Goal: Information Seeking & Learning: Learn about a topic

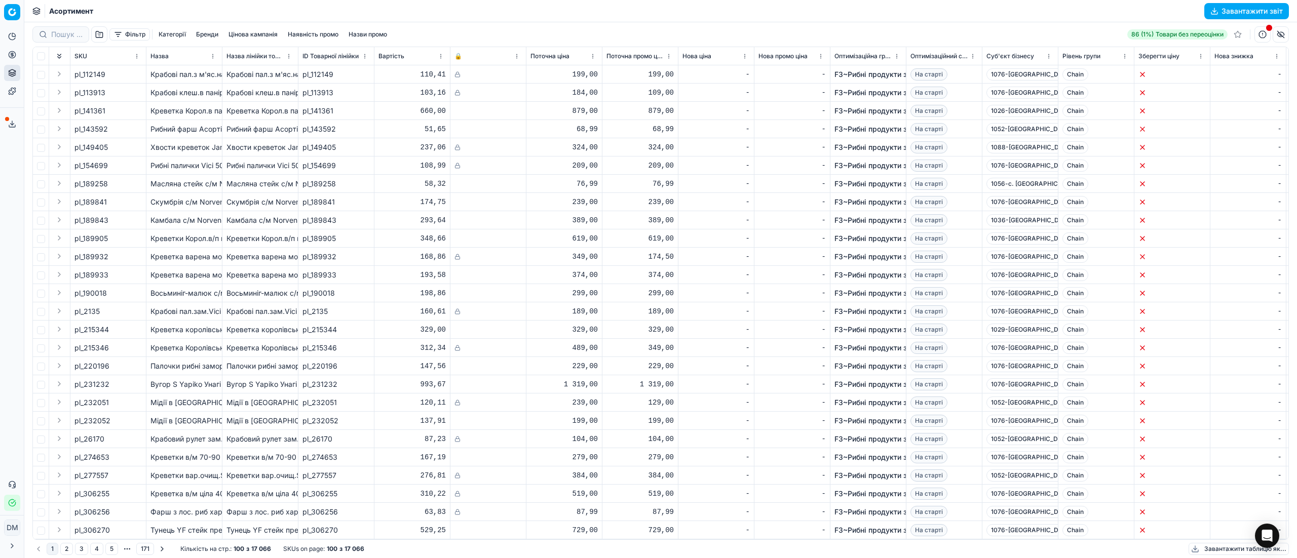
click at [180, 32] on button "Категорії" at bounding box center [171, 34] width 35 height 12
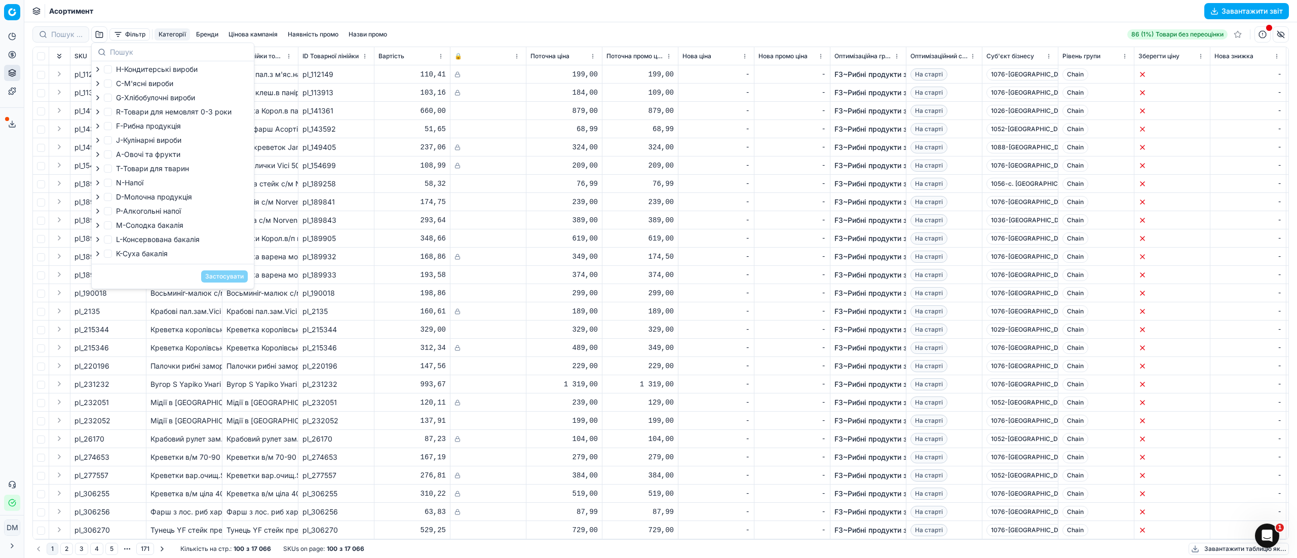
scroll to position [3, 0]
click at [108, 256] on input "K-Суха бакалія" at bounding box center [108, 254] width 8 height 8
click at [98, 258] on icon "button" at bounding box center [98, 254] width 8 height 8
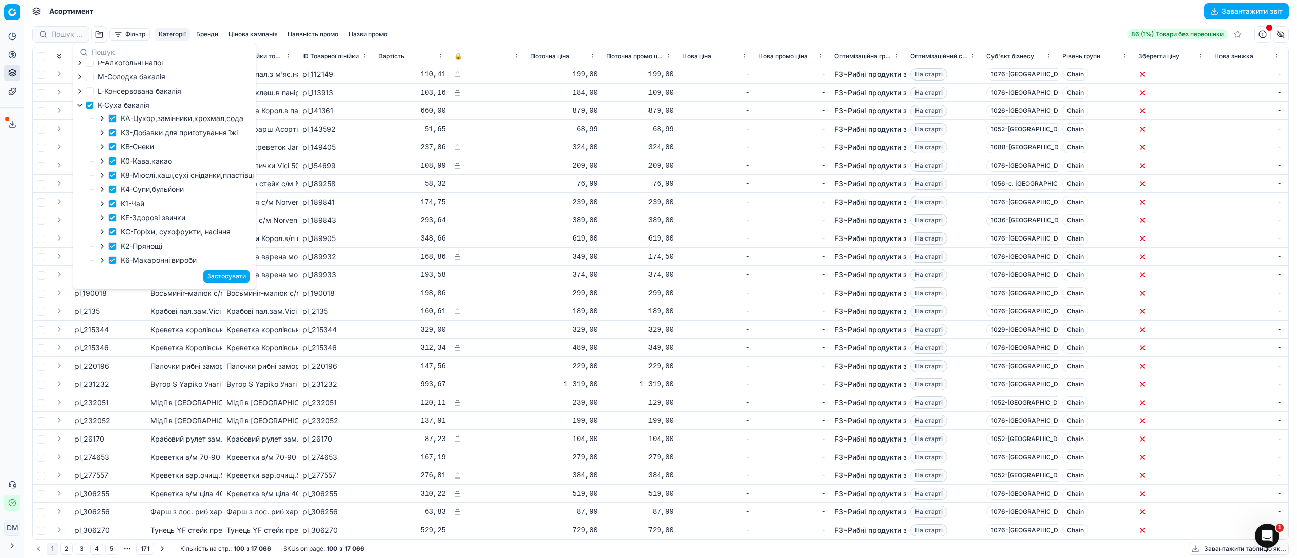
scroll to position [104, 0]
click at [92, 153] on input "K-Суха бакалія" at bounding box center [90, 150] width 8 height 8
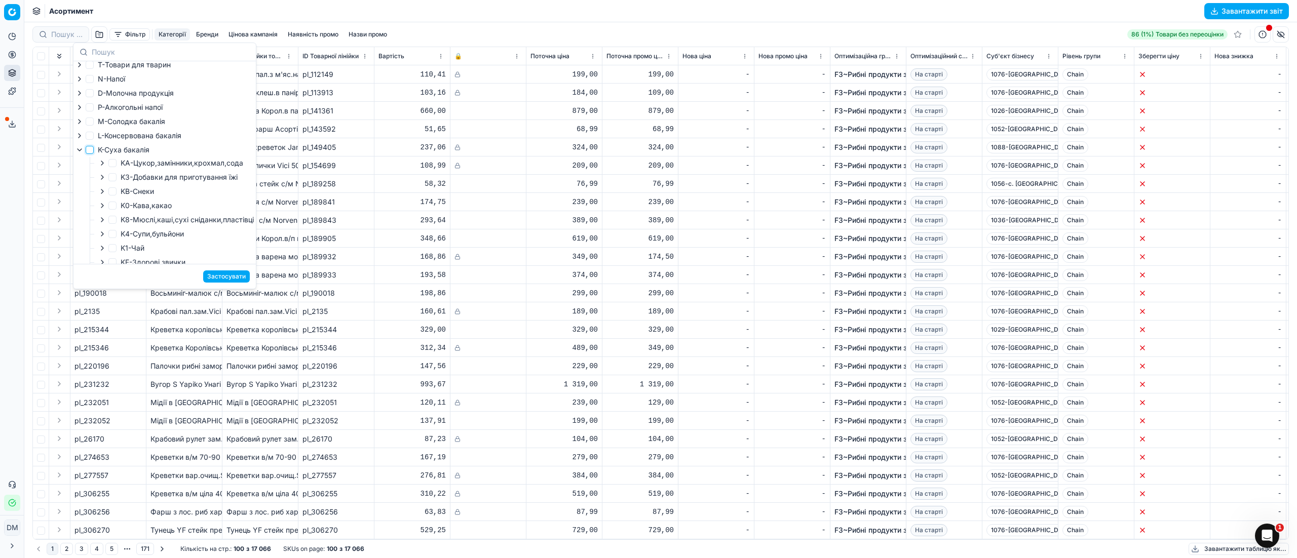
checkbox input "false"
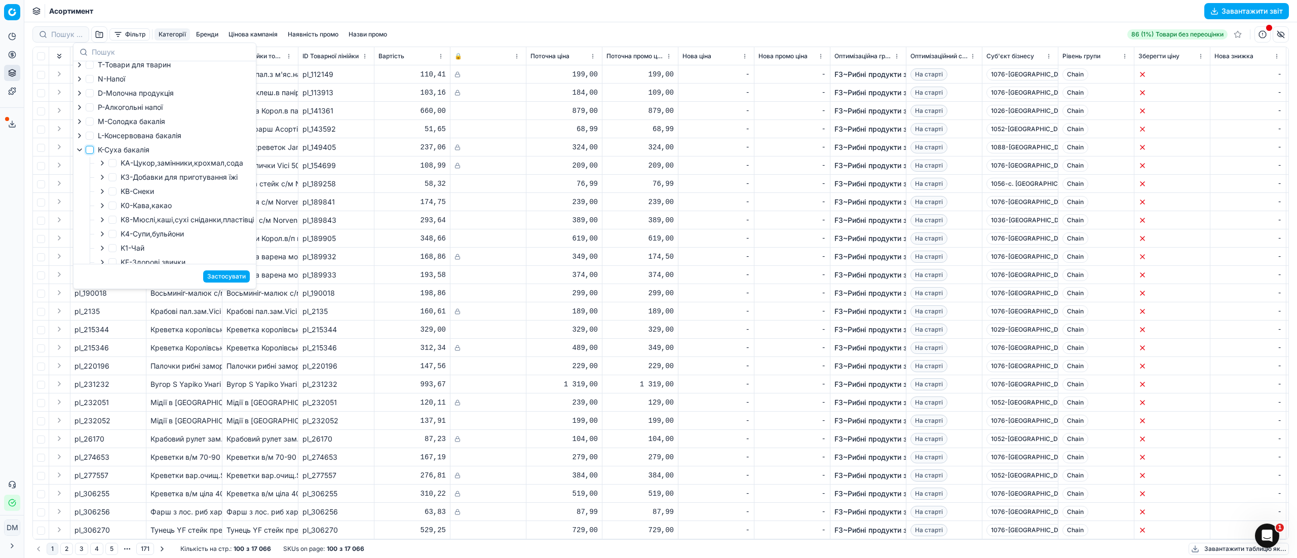
checkbox input "false"
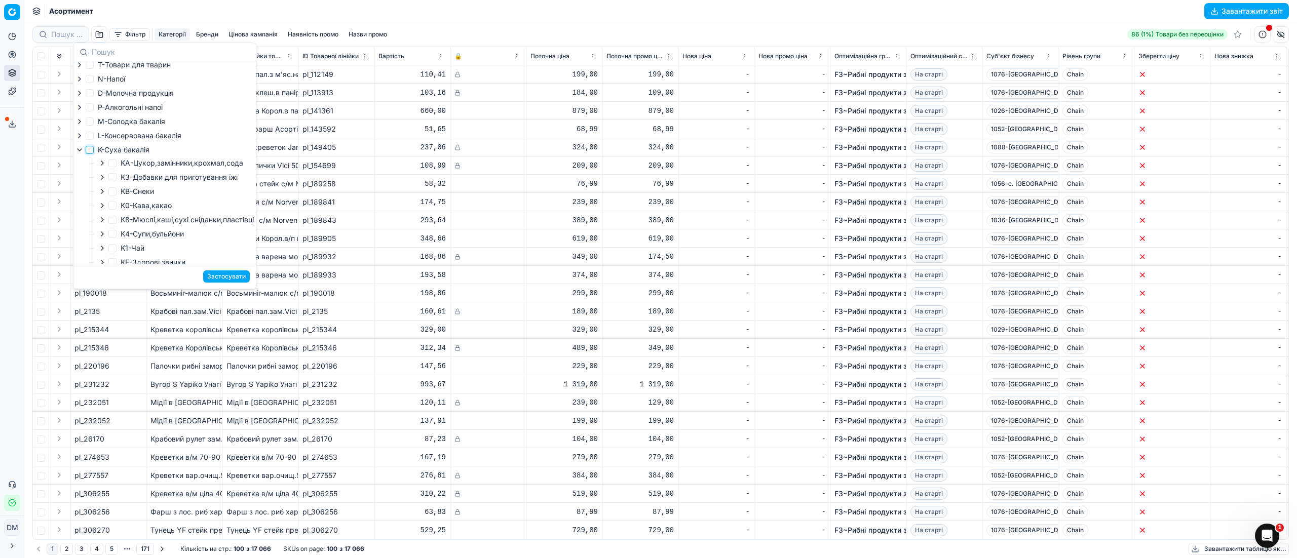
checkbox input "false"
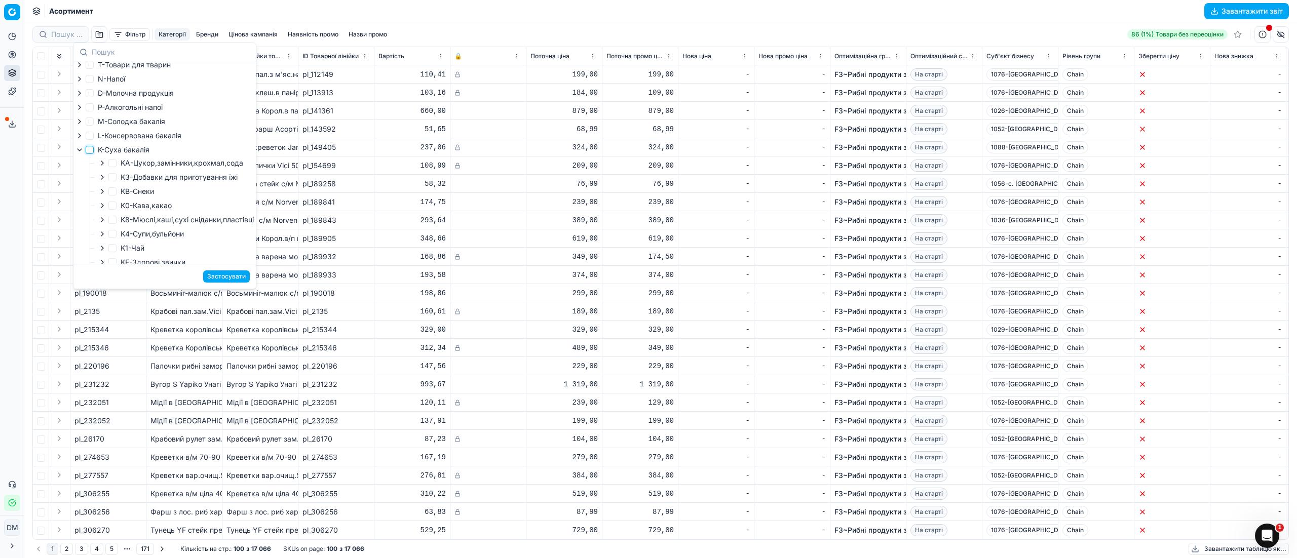
checkbox input "false"
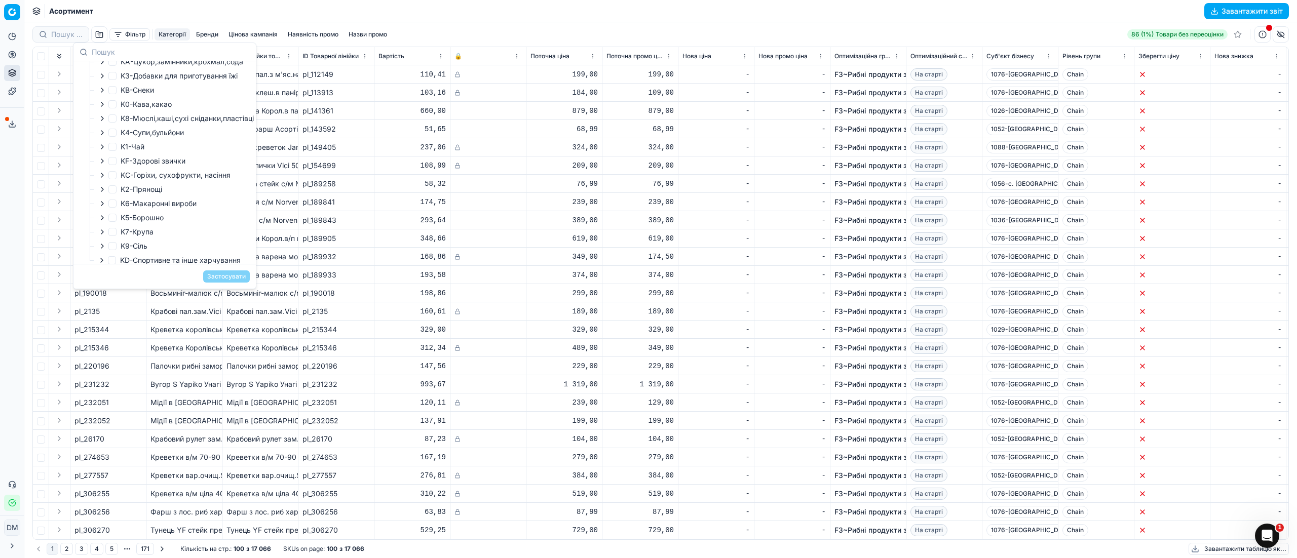
click at [104, 236] on icon "button" at bounding box center [102, 232] width 8 height 8
drag, startPoint x: 136, startPoint y: 195, endPoint x: 146, endPoint y: 198, distance: 11.1
click at [136, 196] on input "K71-Гречка" at bounding box center [135, 197] width 8 height 8
checkbox input "true"
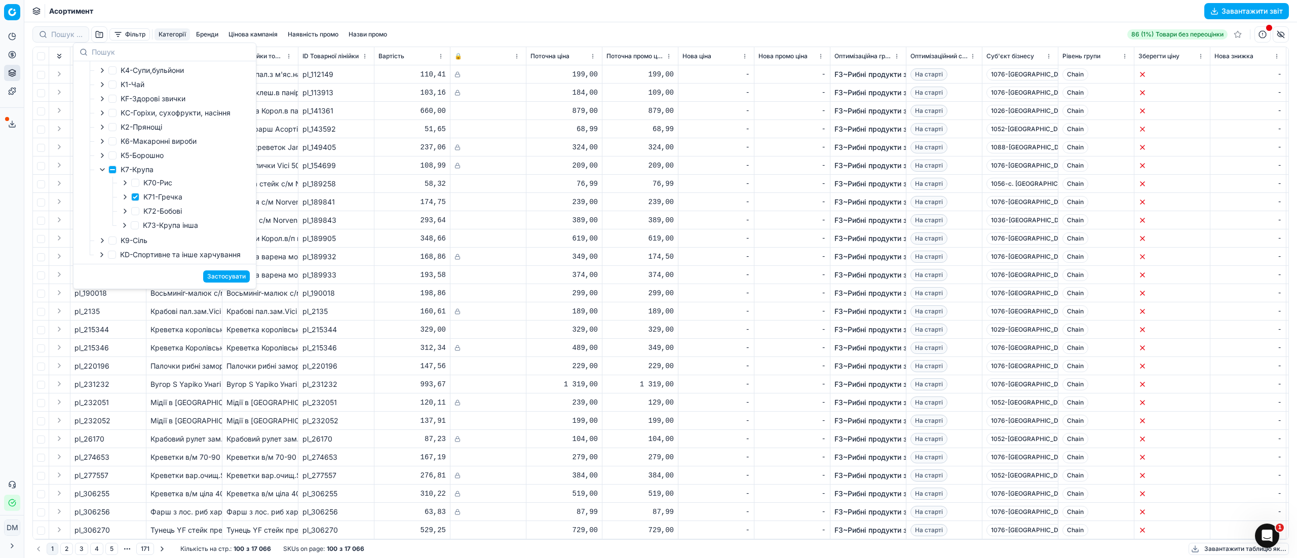
click at [231, 278] on button "Застосувати" at bounding box center [226, 276] width 47 height 12
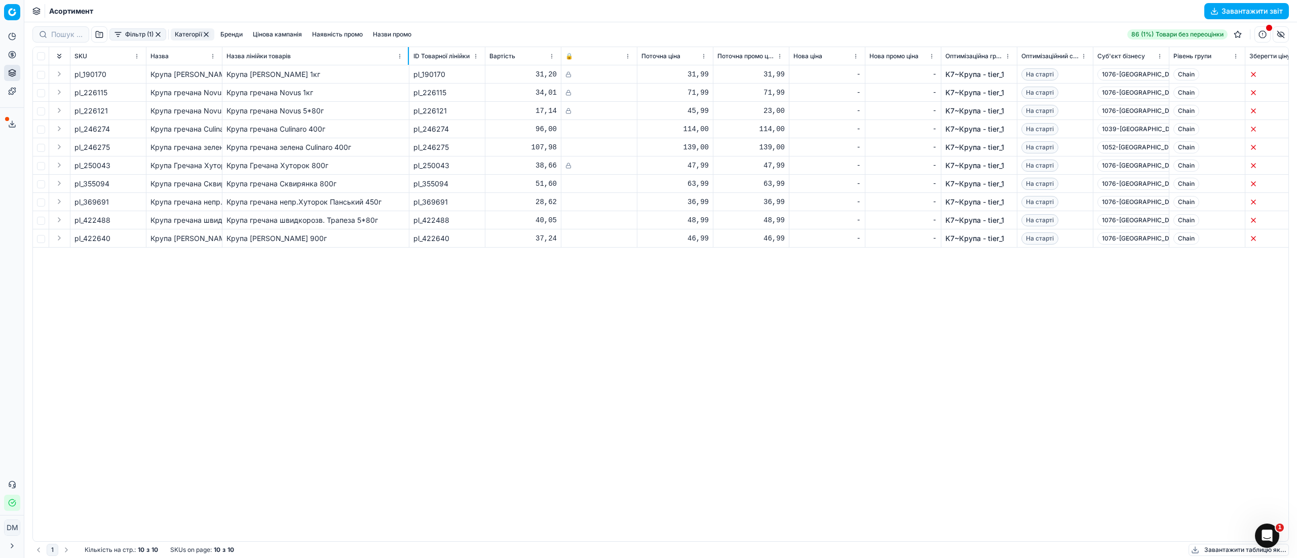
drag, startPoint x: 297, startPoint y: 58, endPoint x: 408, endPoint y: 83, distance: 113.7
click at [408, 83] on div "SKU Назва Назва лінійки товарів ID Товарної лінійки Вартість 🔒 Поточна ціна Пот…" at bounding box center [660, 294] width 1255 height 494
drag, startPoint x: 110, startPoint y: 180, endPoint x: 107, endPoint y: 204, distance: 23.9
click at [86, 186] on span "pl_355094" at bounding box center [91, 184] width 35 height 10
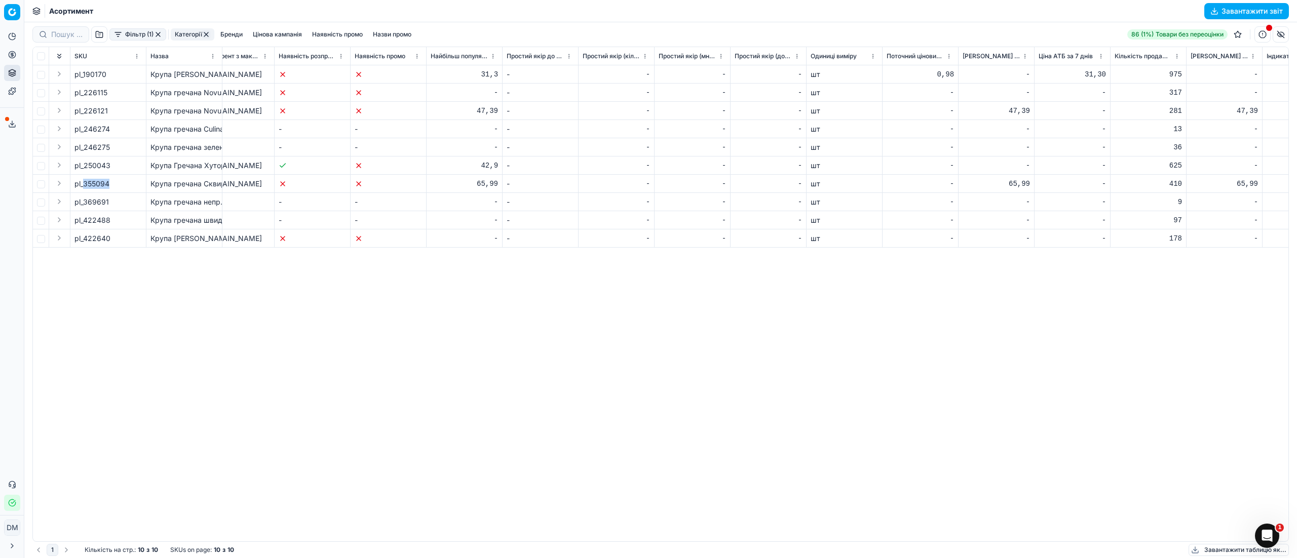
scroll to position [0, 4104]
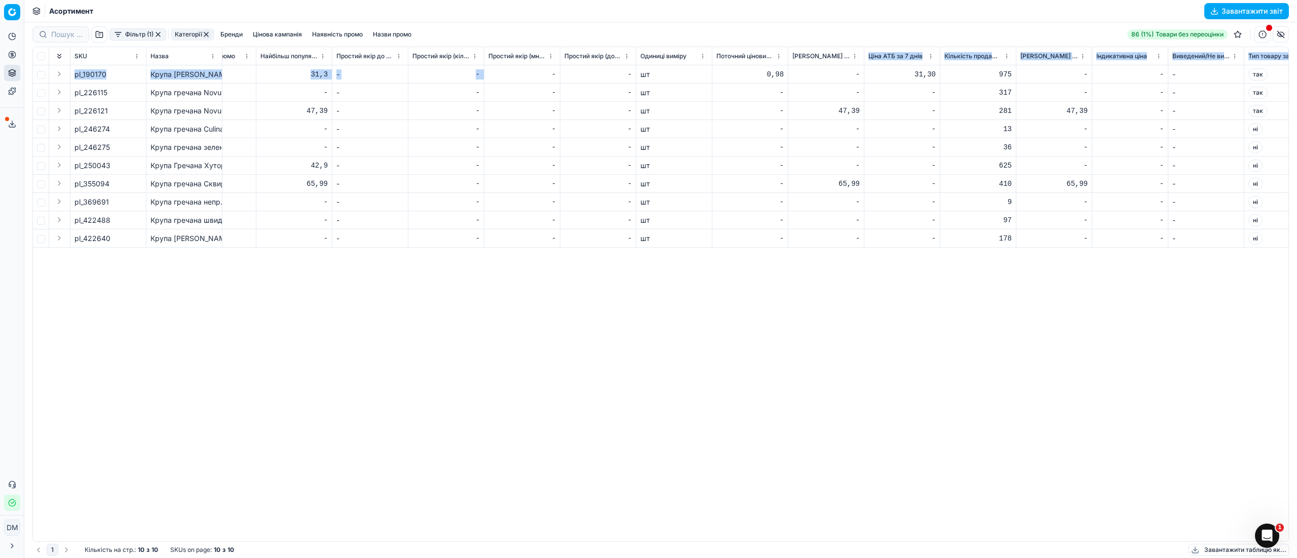
drag, startPoint x: 839, startPoint y: 56, endPoint x: 574, endPoint y: 75, distance: 265.6
click at [521, 76] on div "SKU Назва Назва лінійки товарів ID Товарної лінійки Вартість 🔒 Поточна ціна Пот…" at bounding box center [660, 294] width 1255 height 494
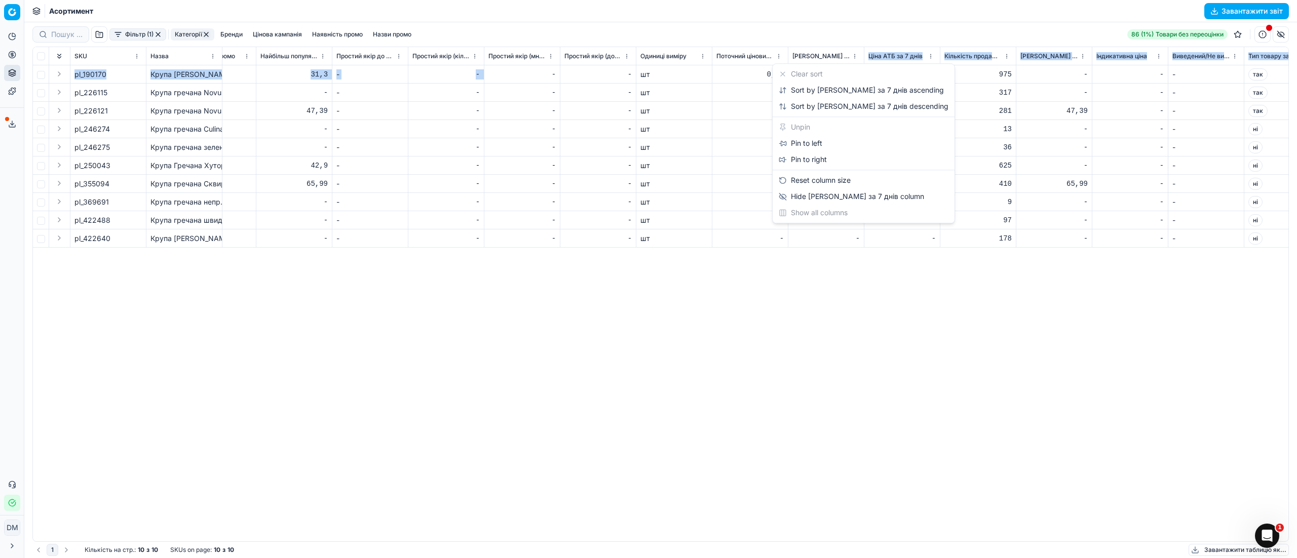
click at [839, 55] on html "Pricing platform Аналітика Цінова оптимізація Асортимент продукції Шаблони Серв…" at bounding box center [648, 279] width 1297 height 558
click at [856, 46] on html "Pricing platform Аналітика Цінова оптимізація Асортимент продукції Шаблони Серв…" at bounding box center [648, 279] width 1297 height 558
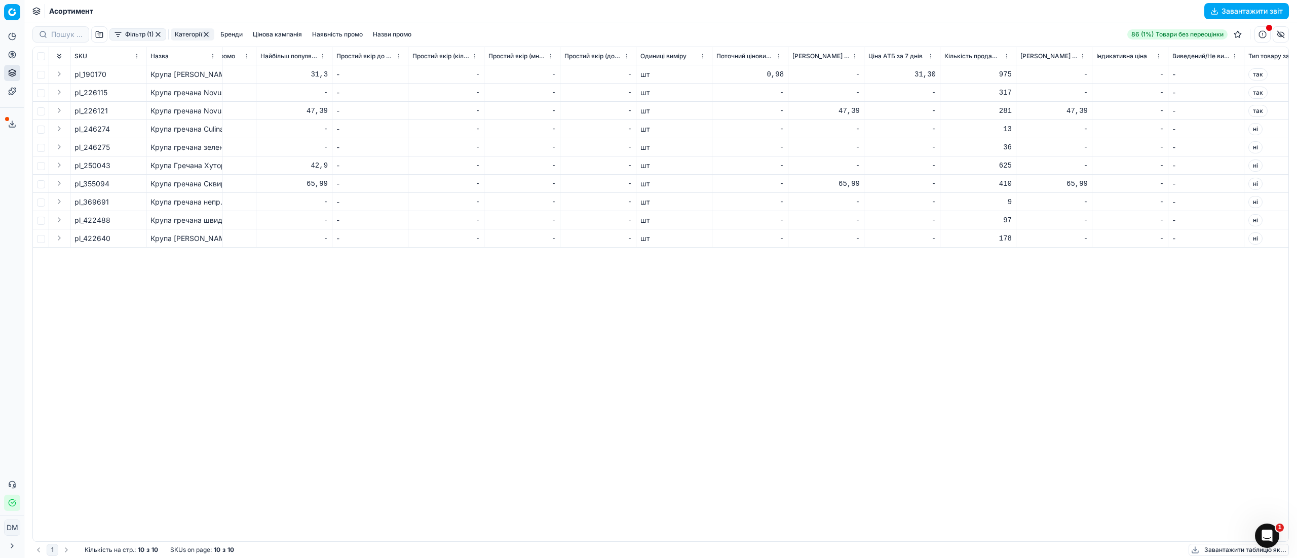
click at [1284, 35] on button "button" at bounding box center [1280, 34] width 16 height 16
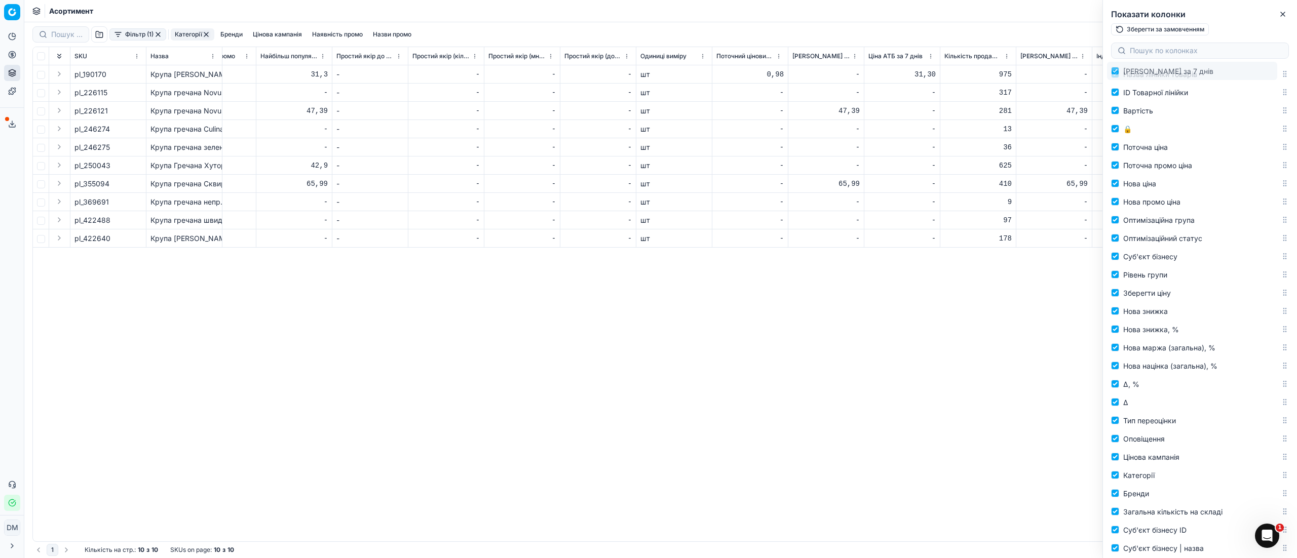
scroll to position [0, 0]
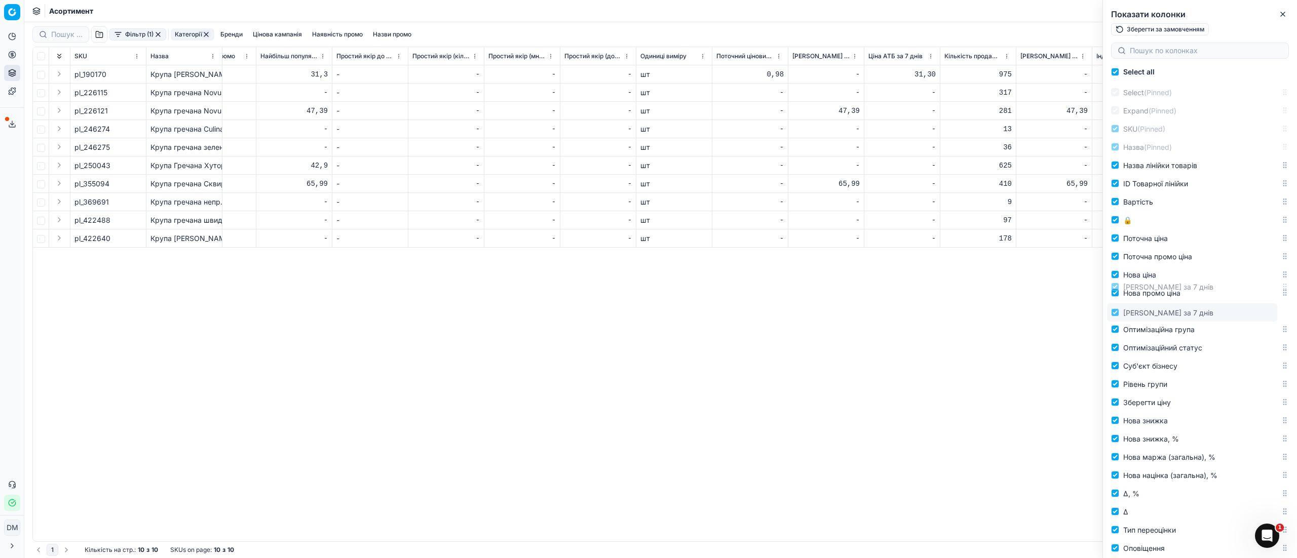
drag, startPoint x: 1267, startPoint y: 309, endPoint x: 1235, endPoint y: 314, distance: 32.8
click at [1235, 314] on body "Pricing platform Аналітика Цінова оптимізація Асортимент продукції Шаблони Серв…" at bounding box center [648, 279] width 1297 height 558
drag, startPoint x: 1269, startPoint y: 329, endPoint x: 1246, endPoint y: 317, distance: 25.8
click at [1245, 316] on body "Pricing platform Аналітика Цінова оптимізація Асортимент продукції Шаблони Серв…" at bounding box center [648, 279] width 1297 height 558
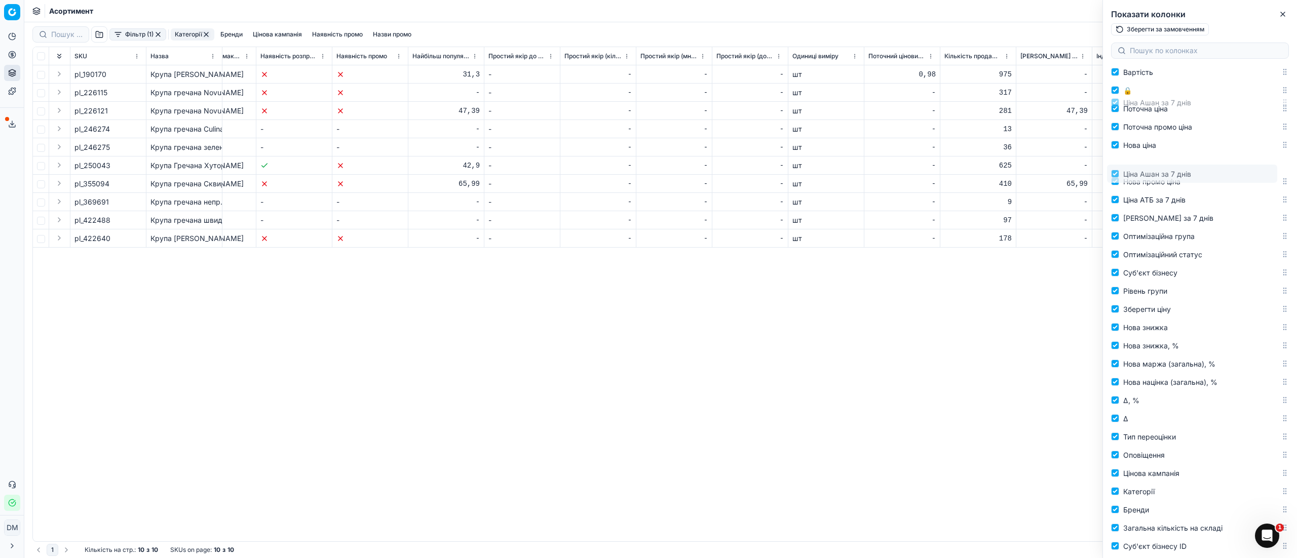
scroll to position [128, 0]
drag, startPoint x: 1271, startPoint y: 383, endPoint x: 1247, endPoint y: 217, distance: 167.9
click at [1247, 217] on body "Pricing platform Аналітика Цінова оптимізація Асортимент продукції Шаблони Серв…" at bounding box center [648, 279] width 1297 height 558
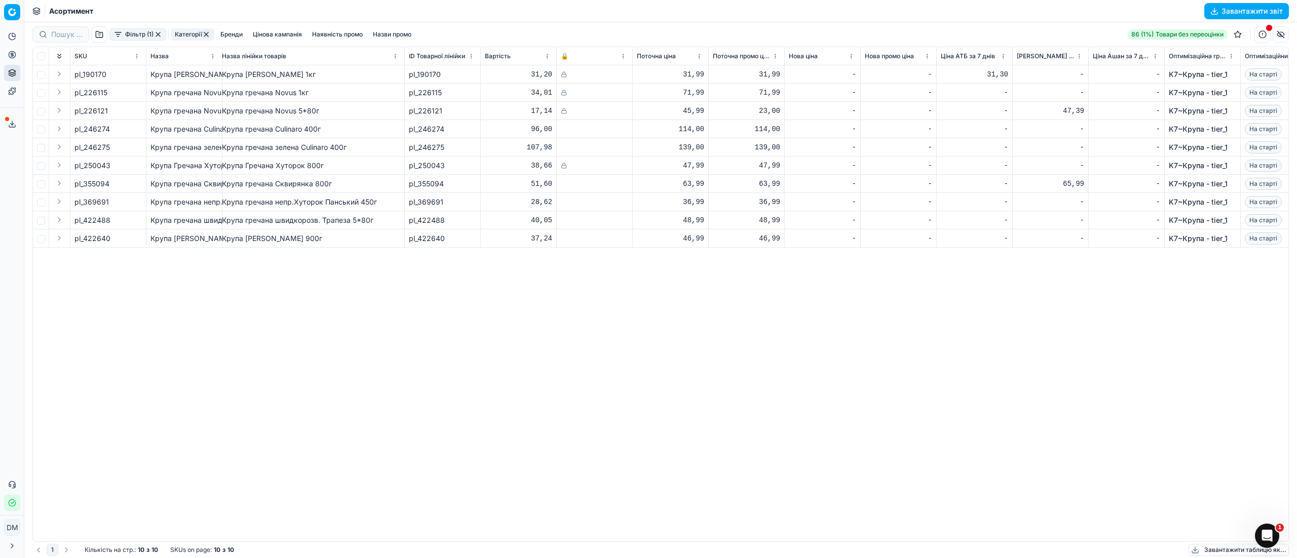
scroll to position [0, 0]
click at [102, 185] on span "pl_355094" at bounding box center [91, 184] width 35 height 10
drag, startPoint x: 86, startPoint y: 183, endPoint x: 112, endPoint y: 186, distance: 27.0
click at [112, 186] on div "pl_355094" at bounding box center [107, 184] width 67 height 10
copy span "355094"
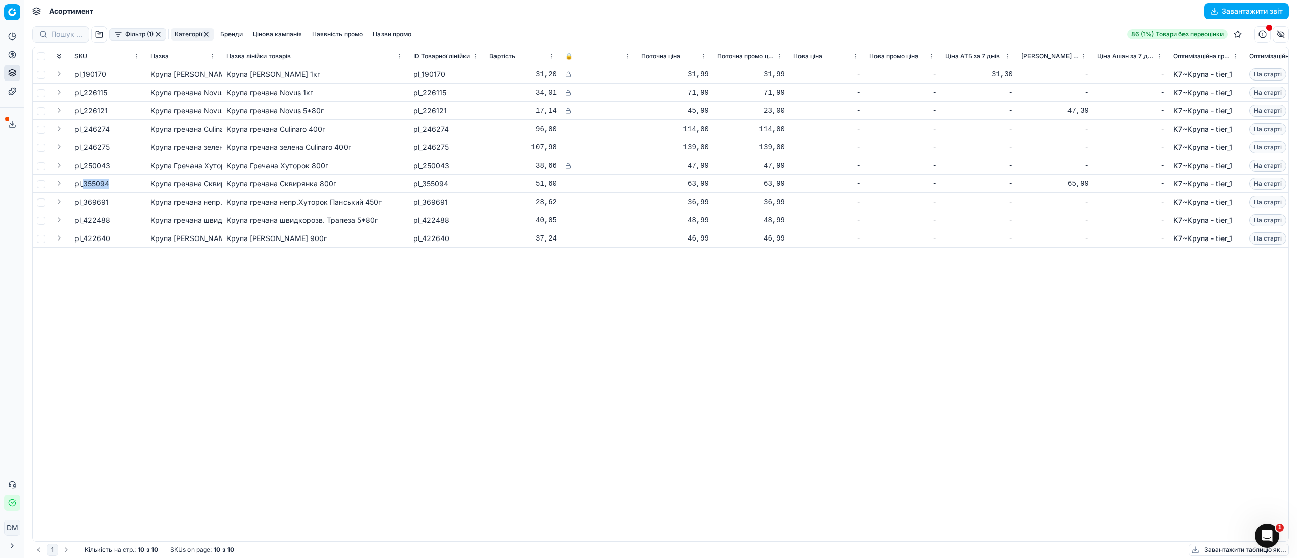
click at [700, 58] on html "Pricing platform Аналітика Цінова оптимізація Асортимент продукції Шаблони Серв…" at bounding box center [648, 279] width 1297 height 558
click at [700, 105] on div "Sort by Поточна ціна descending" at bounding box center [703, 106] width 124 height 10
click at [699, 57] on html "Pricing platform Аналітика Цінова оптимізація Асортимент продукції Шаблони Серв…" at bounding box center [648, 279] width 1297 height 558
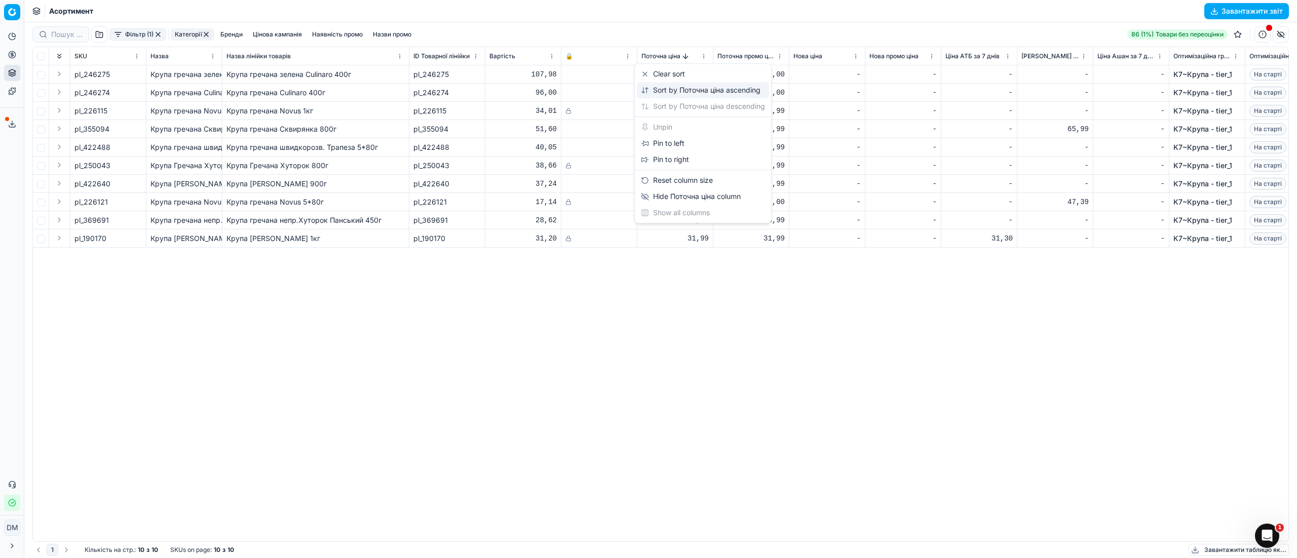
click at [748, 92] on div "Sort by Поточна ціна ascending" at bounding box center [701, 90] width 120 height 10
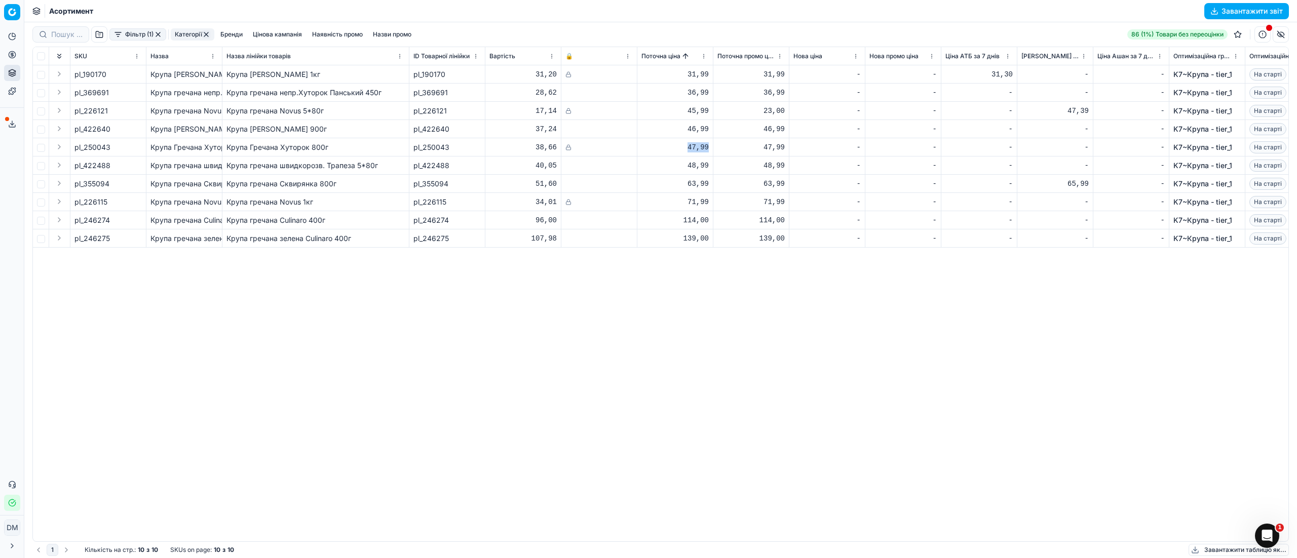
drag, startPoint x: 691, startPoint y: 148, endPoint x: 711, endPoint y: 149, distance: 20.3
click at [711, 149] on td "47,99" at bounding box center [675, 147] width 76 height 18
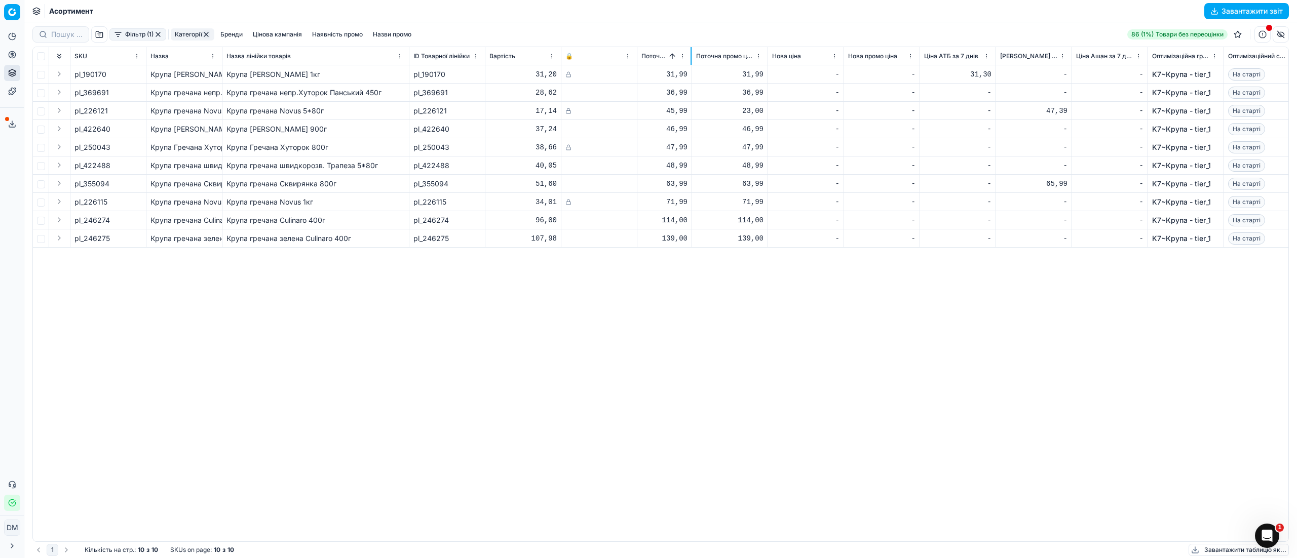
drag, startPoint x: 712, startPoint y: 59, endPoint x: 696, endPoint y: 64, distance: 17.1
click at [691, 61] on div at bounding box center [690, 56] width 1 height 18
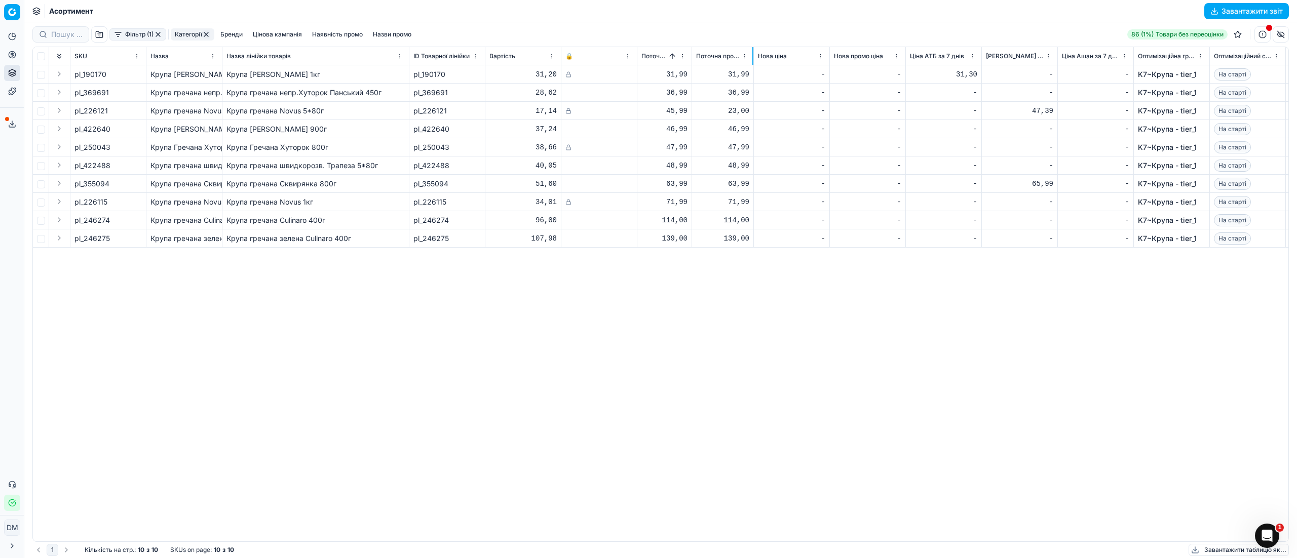
drag, startPoint x: 766, startPoint y: 62, endPoint x: 727, endPoint y: 332, distance: 272.7
click at [752, 64] on div at bounding box center [752, 56] width 1 height 18
click at [1019, 80] on td "-" at bounding box center [1019, 74] width 76 height 18
drag, startPoint x: 1051, startPoint y: 79, endPoint x: 1041, endPoint y: 75, distance: 9.8
click at [1041, 75] on div "-" at bounding box center [1018, 74] width 67 height 10
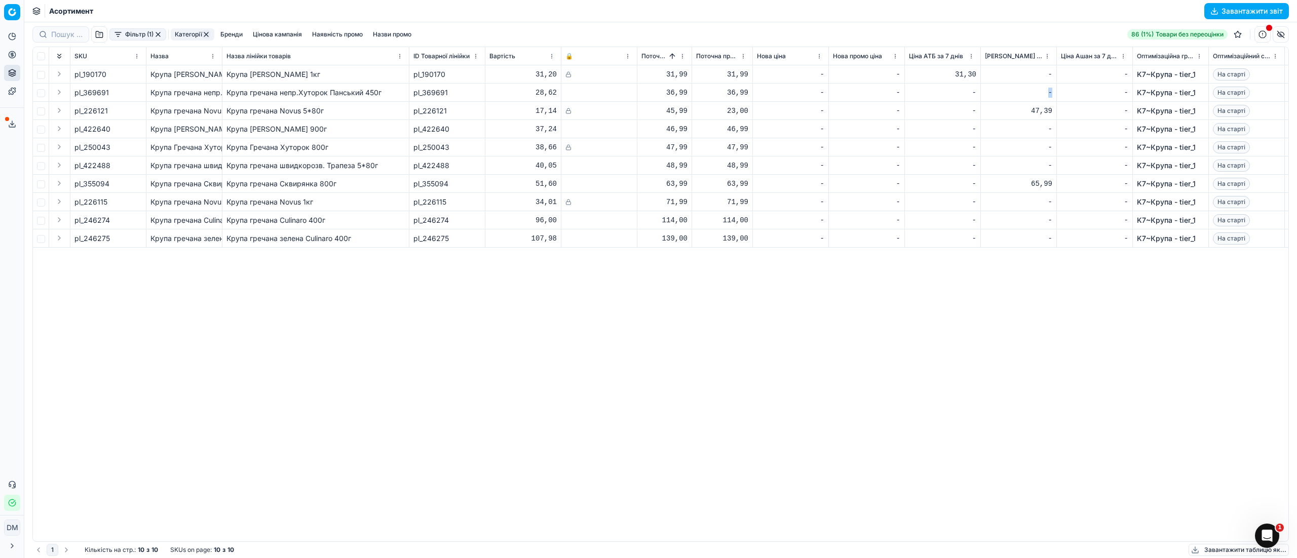
drag, startPoint x: 1052, startPoint y: 95, endPoint x: 1046, endPoint y: 94, distance: 6.2
click at [1046, 94] on td "-" at bounding box center [1019, 93] width 76 height 18
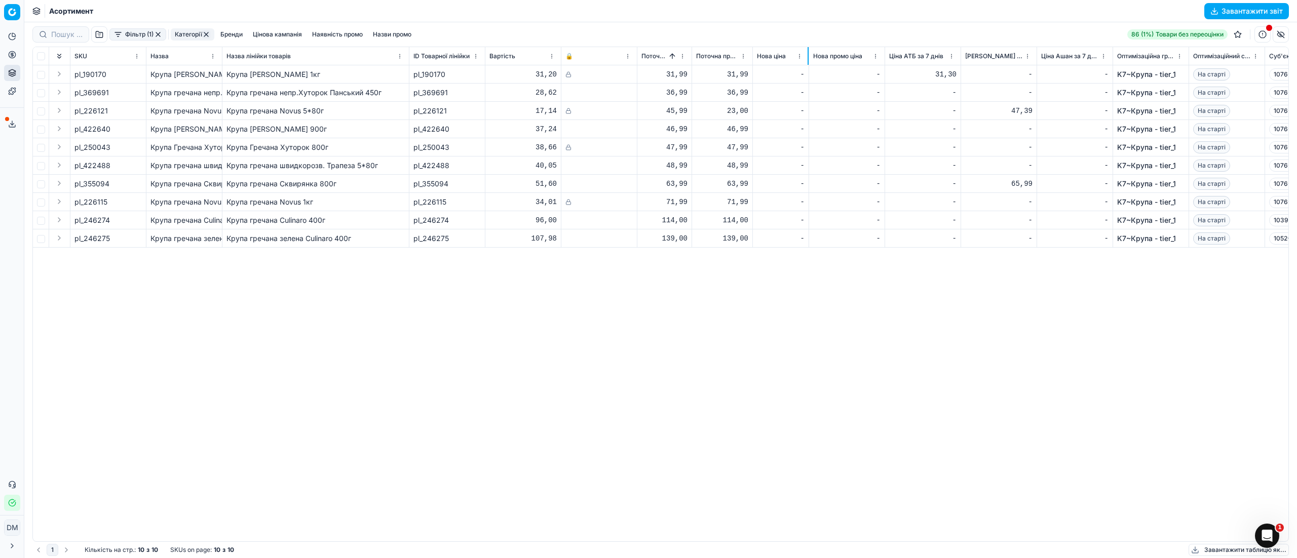
drag, startPoint x: 827, startPoint y: 58, endPoint x: 807, endPoint y: 59, distance: 20.3
click at [807, 59] on div at bounding box center [807, 56] width 1 height 18
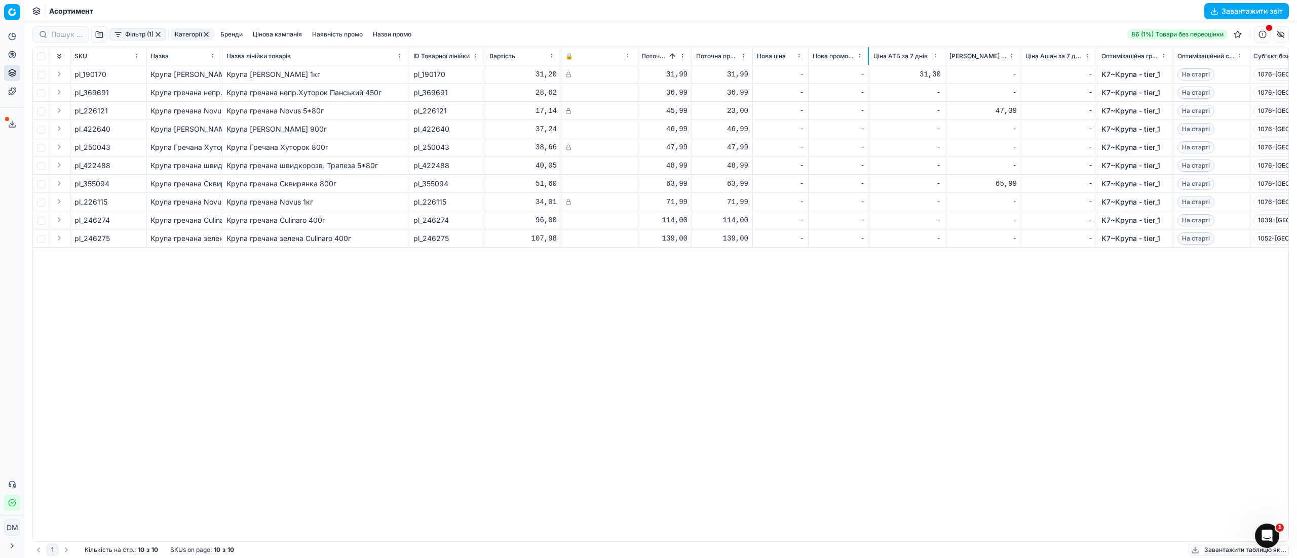
drag, startPoint x: 883, startPoint y: 56, endPoint x: 868, endPoint y: 55, distance: 15.3
click at [868, 55] on div at bounding box center [868, 56] width 1 height 18
drag, startPoint x: 944, startPoint y: 62, endPoint x: 930, endPoint y: 62, distance: 14.2
click at [943, 54] on th "Ціна АТБ за 7 днів" at bounding box center [907, 56] width 76 height 18
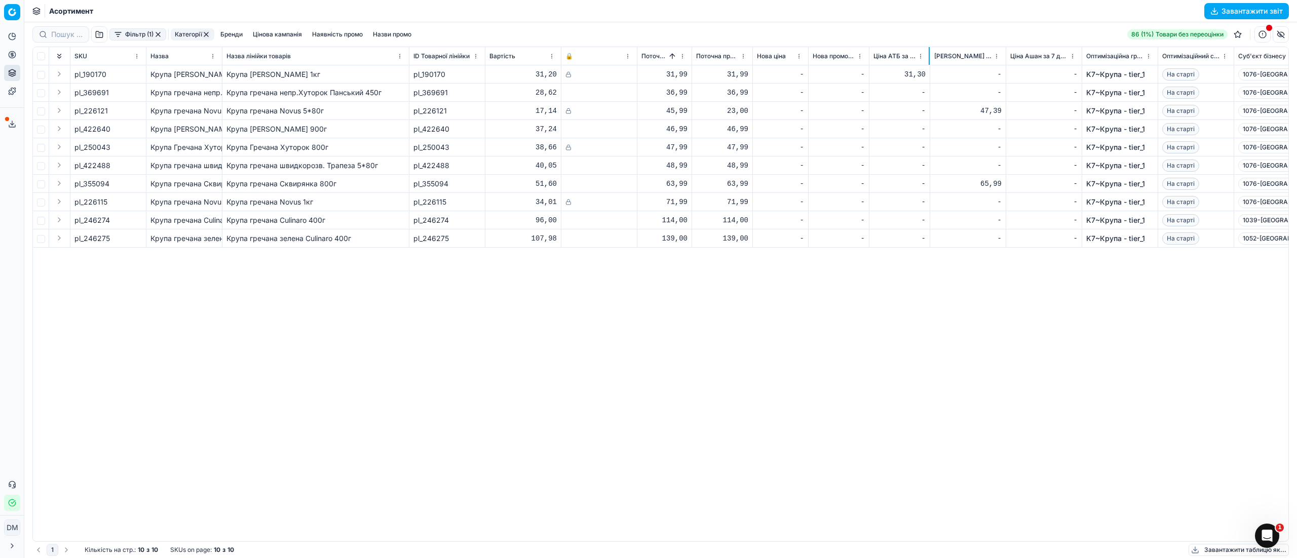
drag, startPoint x: 944, startPoint y: 51, endPoint x: 929, endPoint y: 50, distance: 15.2
click at [929, 50] on div at bounding box center [928, 56] width 1 height 18
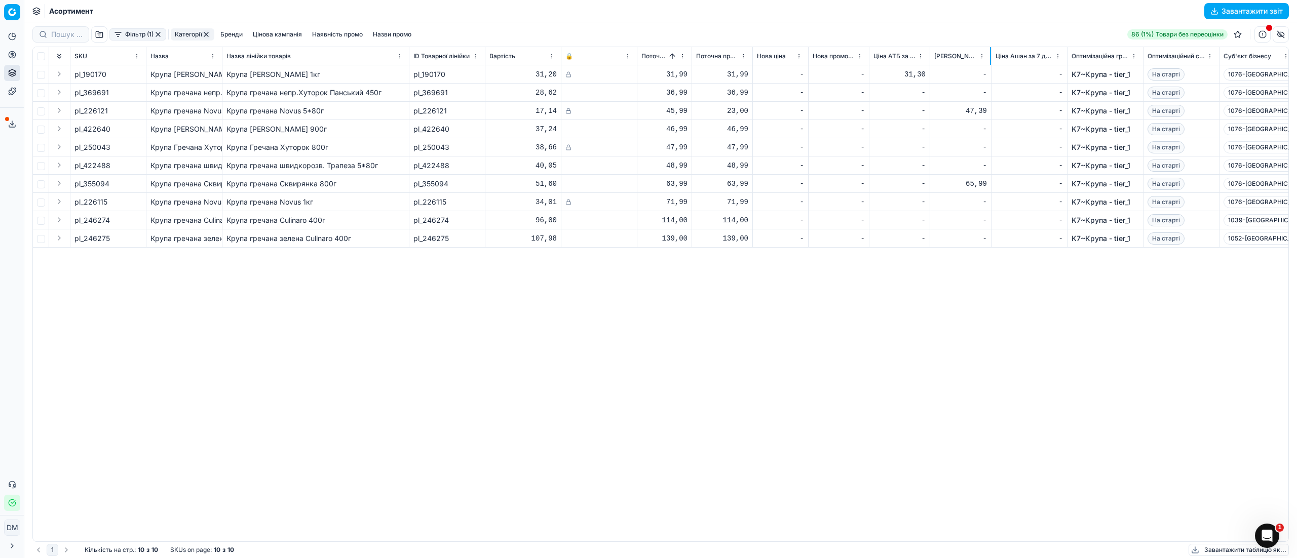
drag, startPoint x: 1004, startPoint y: 56, endPoint x: 989, endPoint y: 58, distance: 14.8
click at [990, 58] on div at bounding box center [990, 56] width 1 height 18
click at [594, 145] on div at bounding box center [598, 147] width 67 height 6
drag, startPoint x: 115, startPoint y: 145, endPoint x: 86, endPoint y: 145, distance: 29.9
click at [86, 145] on div "pl_250043" at bounding box center [107, 147] width 67 height 10
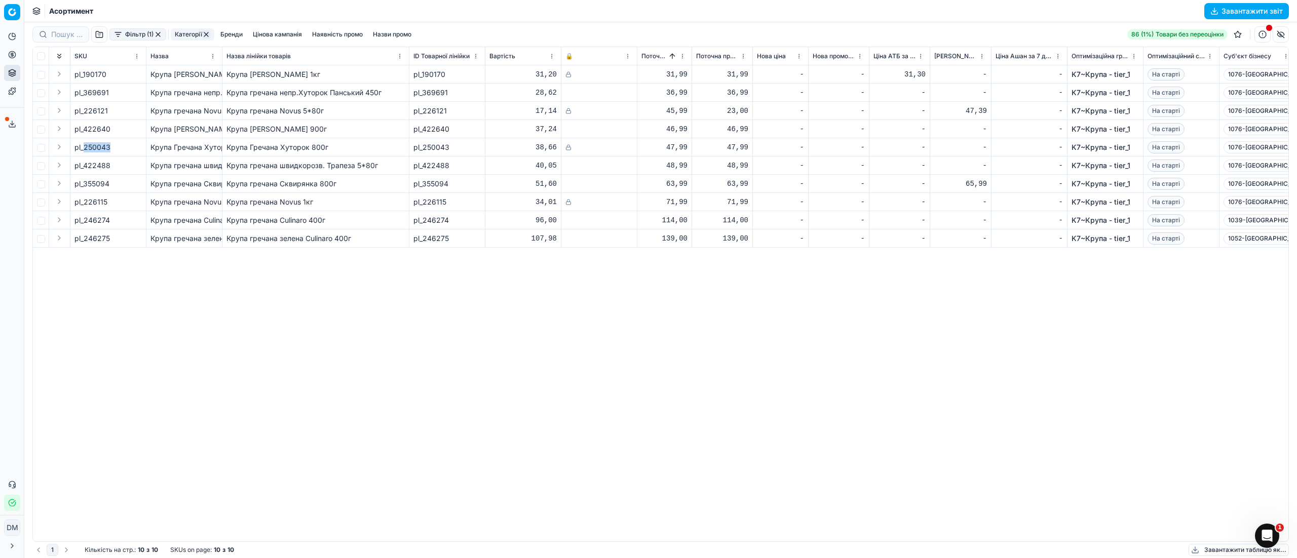
copy span "250043"
click at [1255, 75] on span "1076-[GEOGRAPHIC_DATA], вул. [STREET_ADDRESS]" at bounding box center [1306, 74] width 167 height 12
